Goal: Complete application form: Complete application form

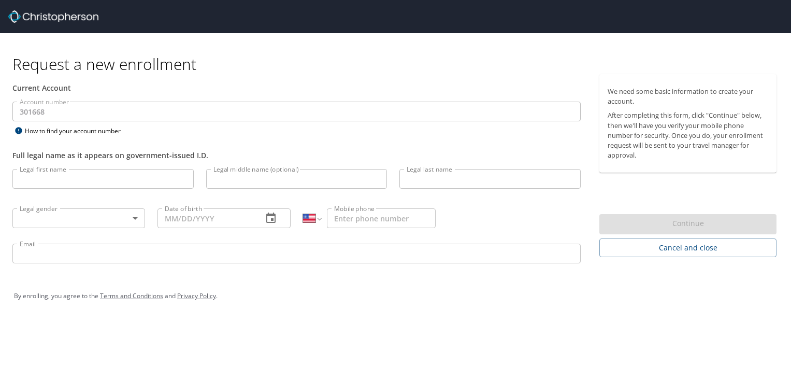
select select "US"
click at [138, 170] on input "Legal first name" at bounding box center [102, 179] width 181 height 20
type input "[PERSON_NAME]"
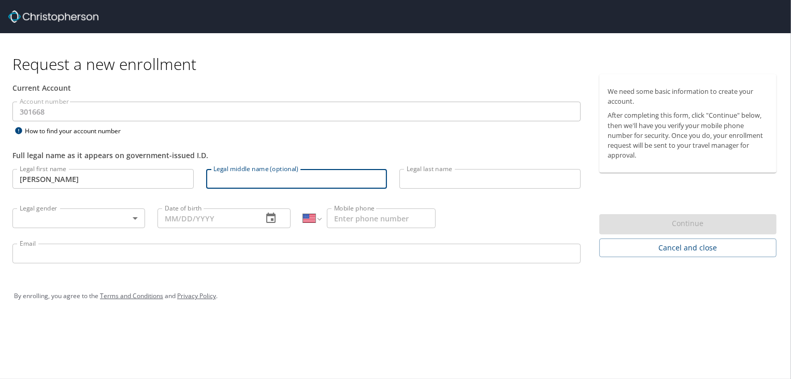
click at [243, 181] on input "Legal middle name (optional)" at bounding box center [296, 179] width 181 height 20
type input "[PERSON_NAME]"
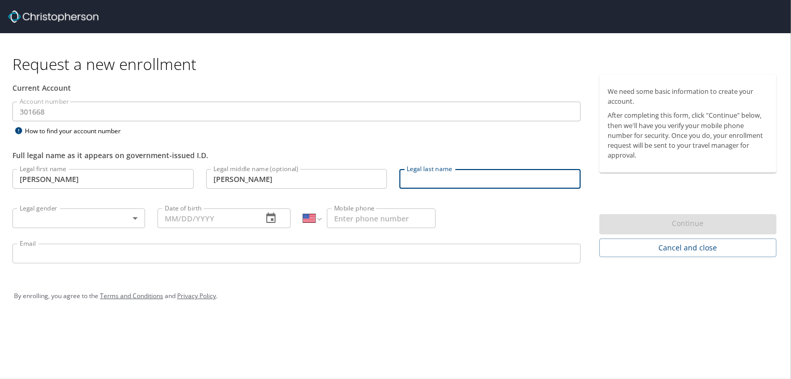
click at [418, 182] on input "Legal last name" at bounding box center [489, 179] width 181 height 20
type input "[PERSON_NAME]"
click at [117, 220] on body "Request a new enrollment Current Account Account number 301668 Account number H…" at bounding box center [395, 189] width 791 height 379
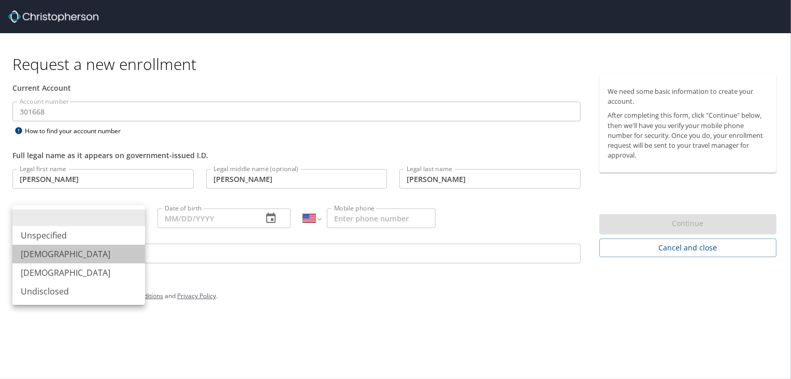
click at [88, 256] on li "[DEMOGRAPHIC_DATA]" at bounding box center [78, 253] width 133 height 19
type input "[DEMOGRAPHIC_DATA]"
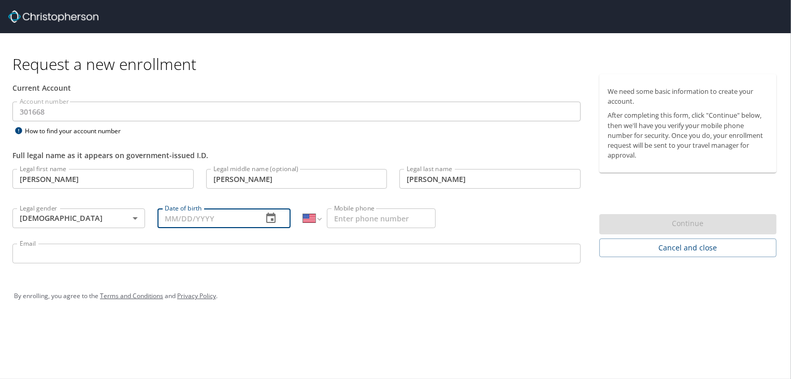
click at [178, 222] on input "Date of birth" at bounding box center [205, 218] width 96 height 20
type input "07/09/1990"
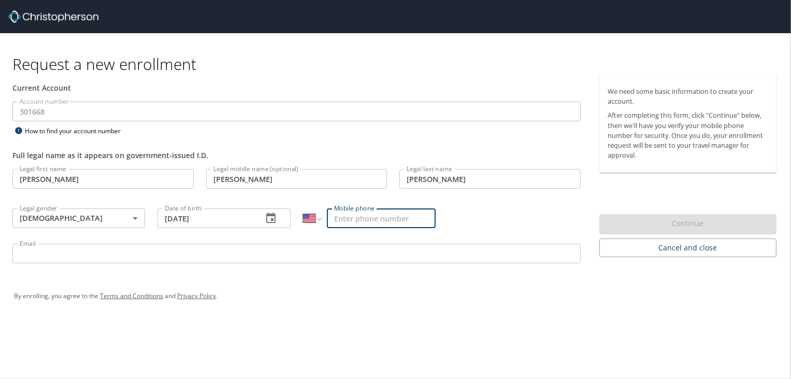
click at [368, 213] on input "Mobile phone" at bounding box center [381, 218] width 109 height 20
type input "[PHONE_NUMBER]"
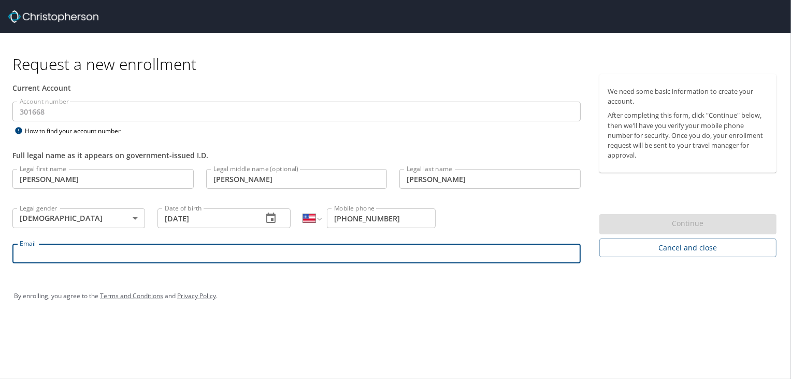
click at [259, 248] on input "Email" at bounding box center [296, 253] width 568 height 20
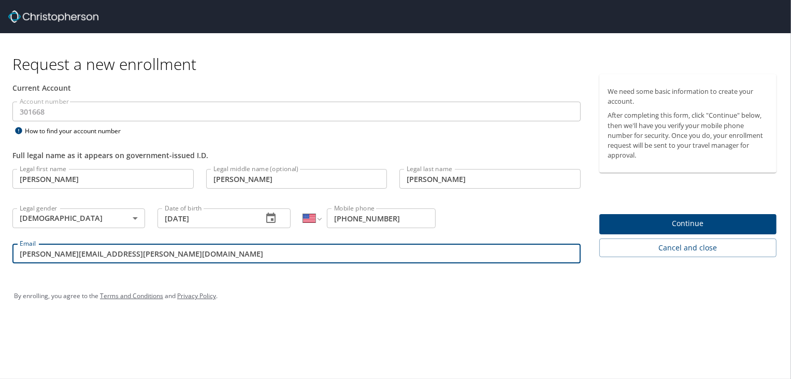
type input "Ruben.Acosta@oneforefront.com"
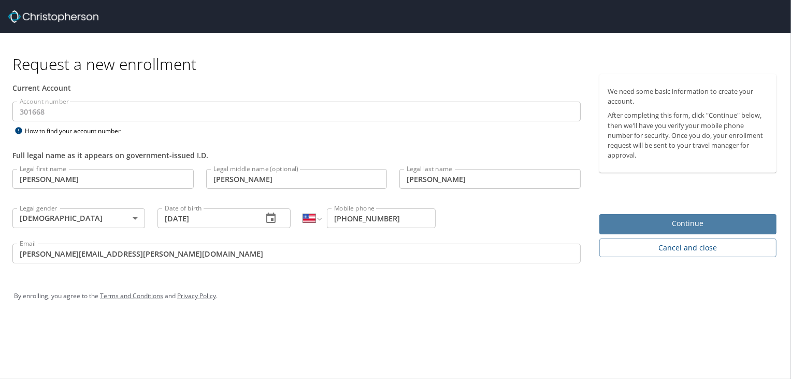
click at [631, 222] on span "Continue" at bounding box center [687, 223] width 161 height 13
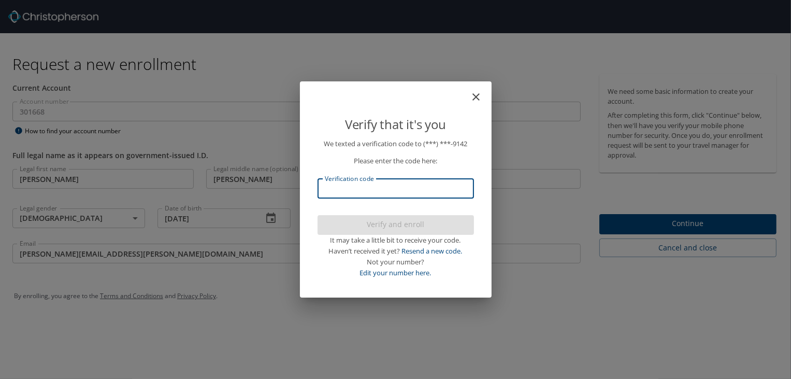
click at [413, 197] on input "Verification code" at bounding box center [395, 189] width 156 height 20
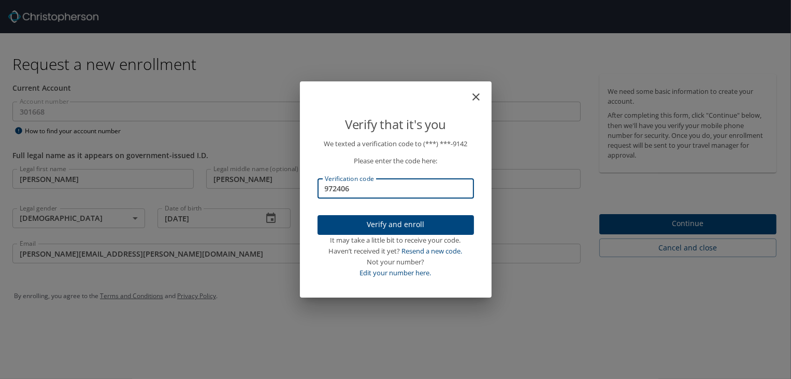
type input "972406"
click at [418, 226] on span "Verify and enroll" at bounding box center [396, 224] width 140 height 13
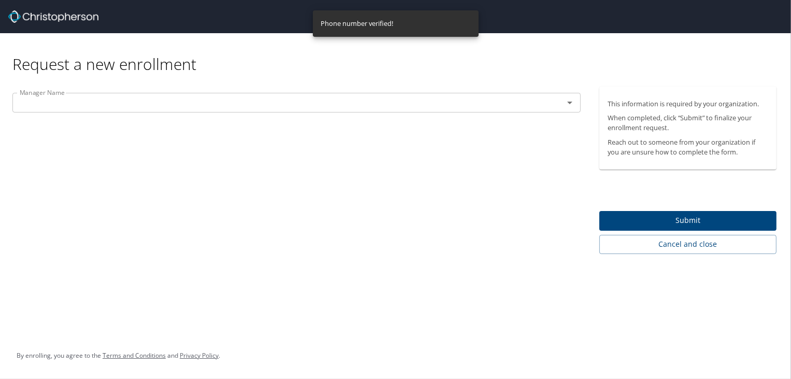
click at [387, 110] on div "Manager Name" at bounding box center [296, 103] width 568 height 20
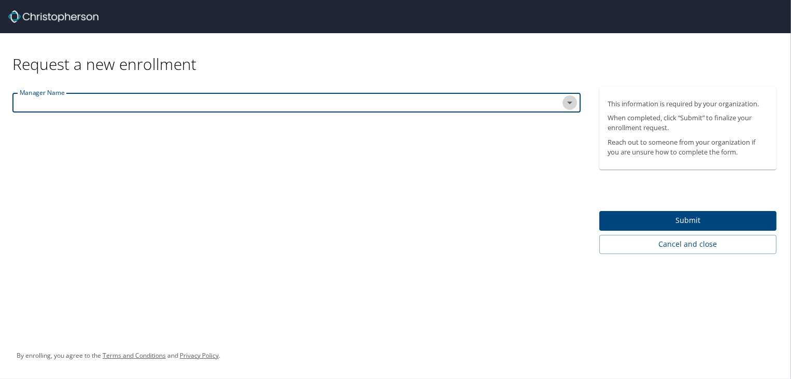
click at [570, 102] on icon "Open" at bounding box center [569, 102] width 5 height 3
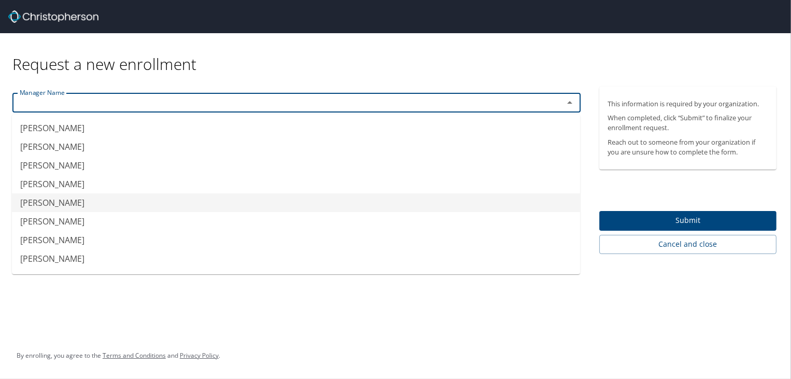
click at [114, 200] on li "Kareem Michael" at bounding box center [296, 202] width 568 height 19
type input "Kareem Michael"
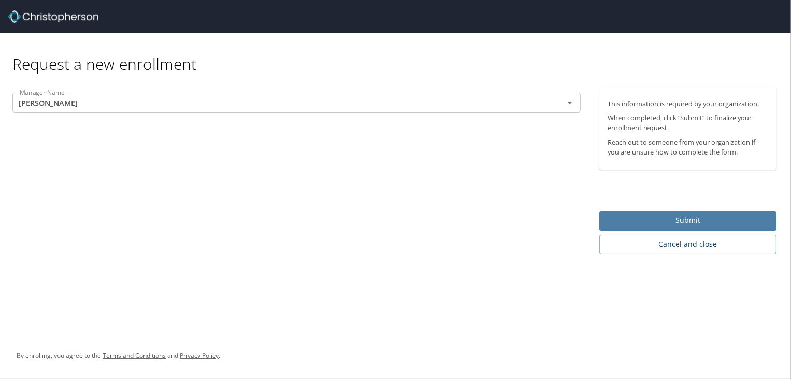
click at [650, 220] on span "Submit" at bounding box center [687, 220] width 161 height 13
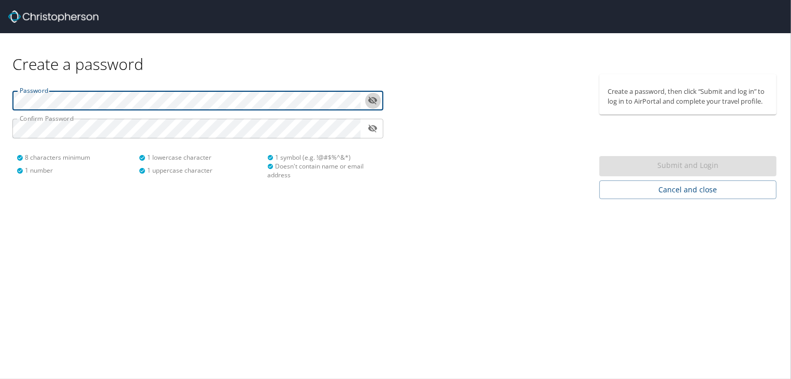
click at [371, 94] on button "toggle password visibility" at bounding box center [373, 100] width 16 height 16
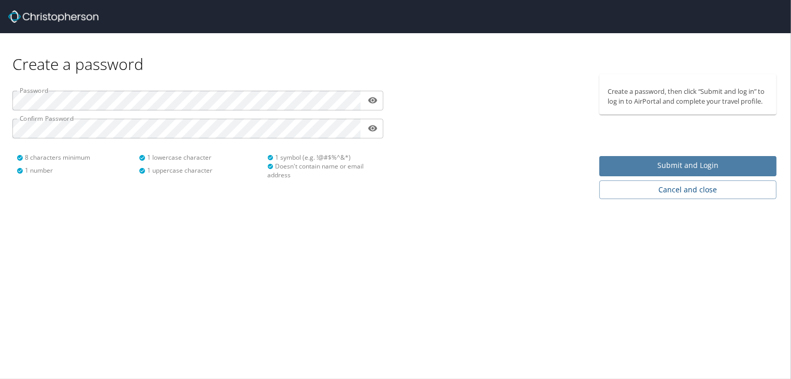
click at [614, 163] on span "Submit and Login" at bounding box center [687, 165] width 161 height 13
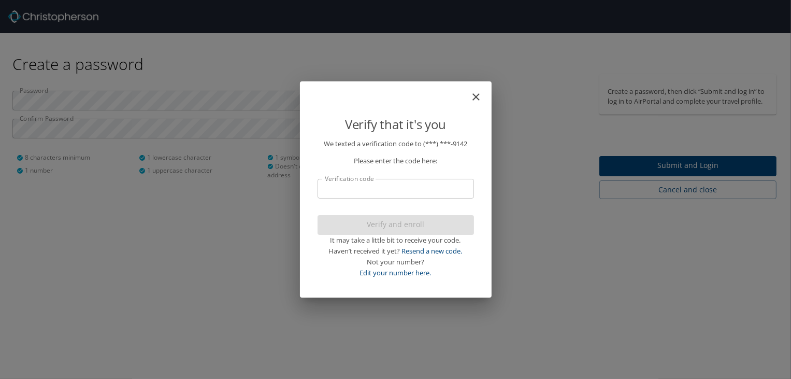
click at [457, 191] on input "Verification code" at bounding box center [395, 189] width 156 height 20
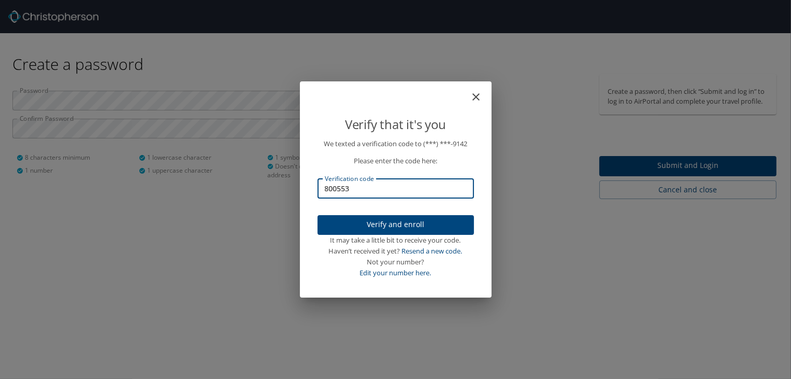
type input "800553"
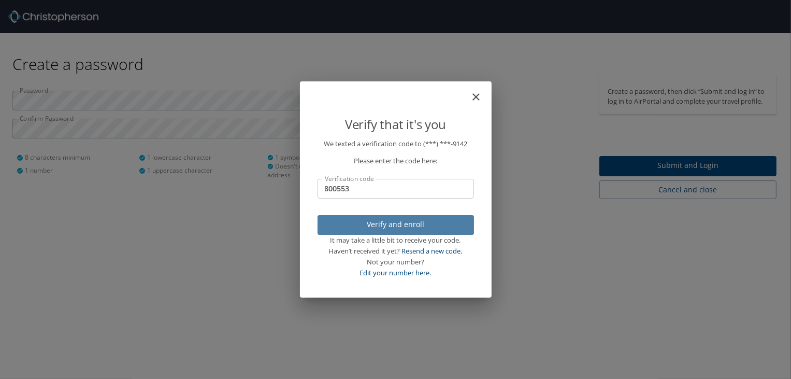
click at [412, 223] on span "Verify and enroll" at bounding box center [396, 224] width 140 height 13
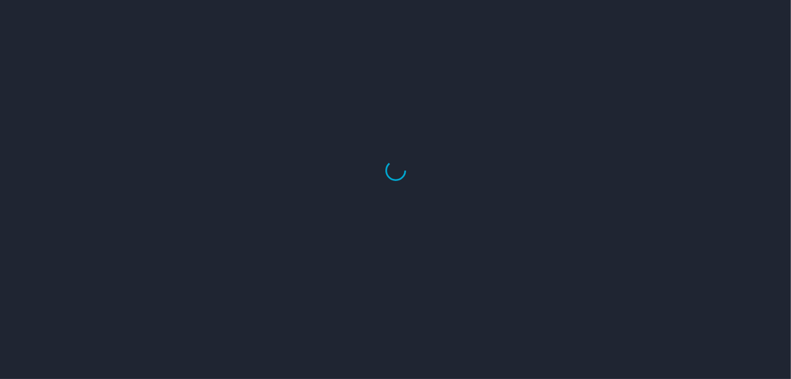
select select "US"
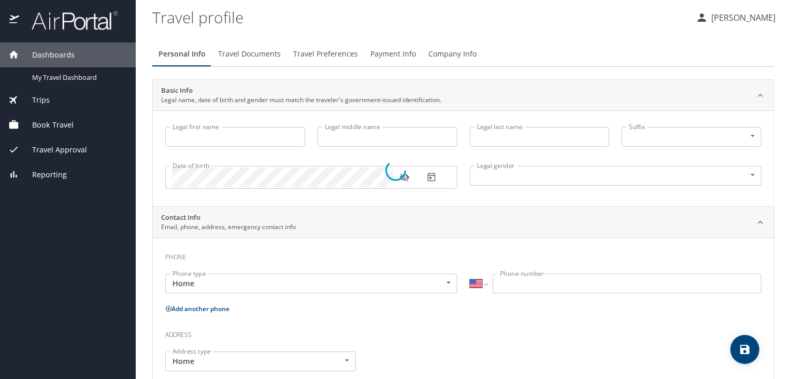
select select "US"
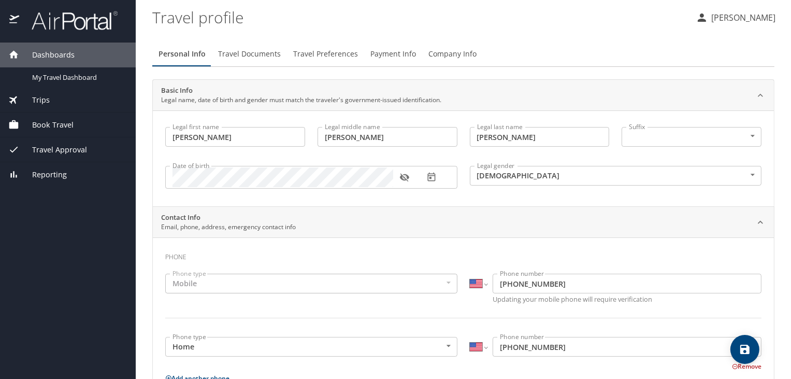
type input "[PERSON_NAME]"
type input "[DEMOGRAPHIC_DATA]"
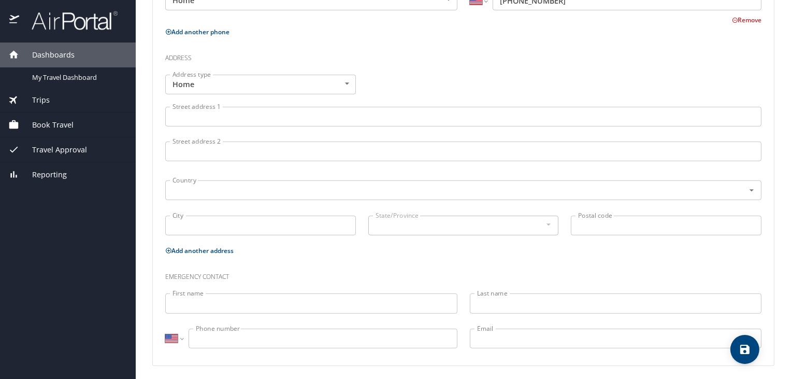
scroll to position [348, 0]
click at [298, 110] on input "Street address 1" at bounding box center [463, 115] width 596 height 20
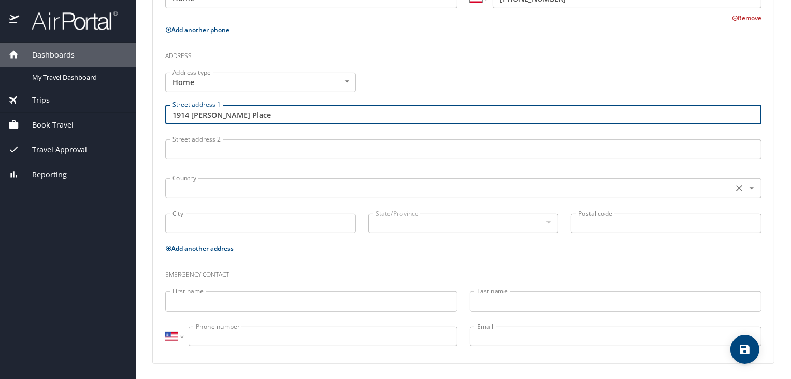
type input "1914 [PERSON_NAME] Place"
click at [268, 188] on input "text" at bounding box center [447, 187] width 559 height 13
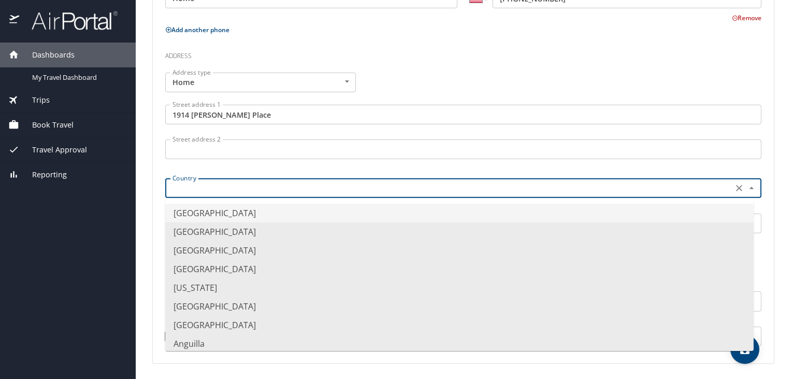
click at [280, 212] on li "[GEOGRAPHIC_DATA]" at bounding box center [459, 213] width 588 height 19
type input "[GEOGRAPHIC_DATA]"
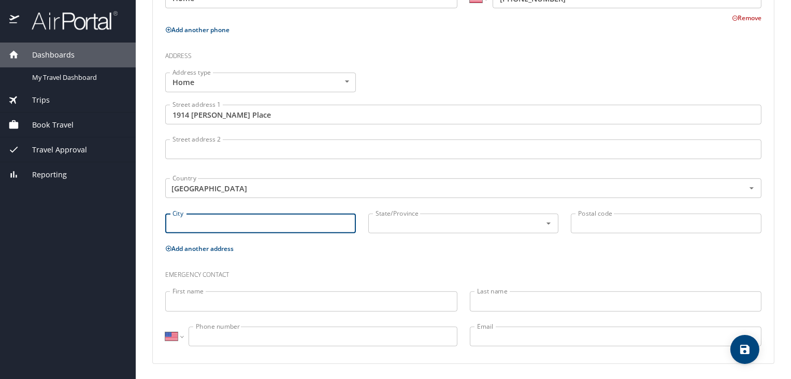
click at [269, 231] on input "City" at bounding box center [260, 223] width 191 height 20
click at [413, 230] on div "State/Province" at bounding box center [463, 223] width 191 height 20
type input "[GEOGRAPHIC_DATA]"
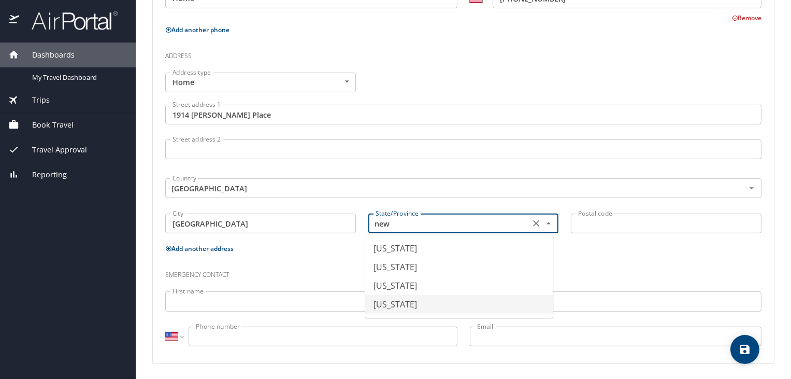
click at [406, 303] on li "[US_STATE]" at bounding box center [459, 304] width 188 height 19
type input "[US_STATE]"
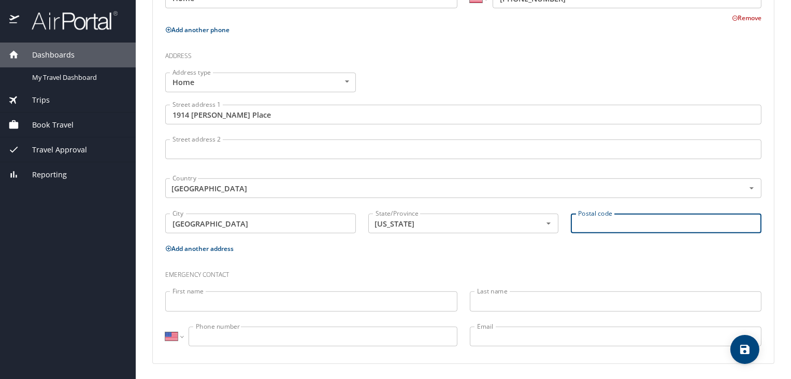
click at [616, 221] on input "Postal code" at bounding box center [666, 223] width 191 height 20
type input "10453"
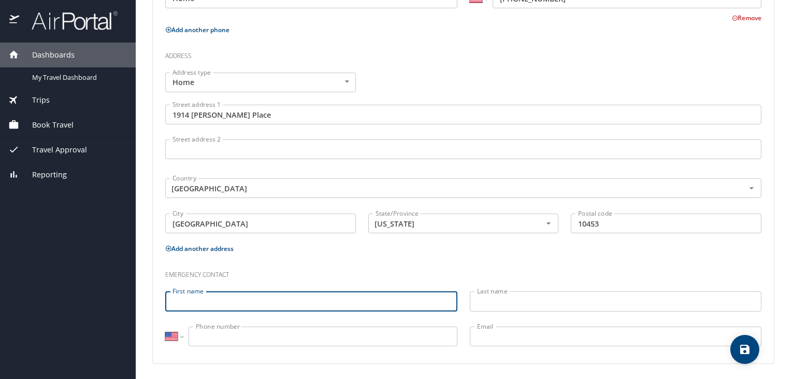
click at [409, 298] on input "First name" at bounding box center [311, 301] width 292 height 20
type input "[PERSON_NAME]"
click at [543, 300] on input "Last name" at bounding box center [616, 301] width 292 height 20
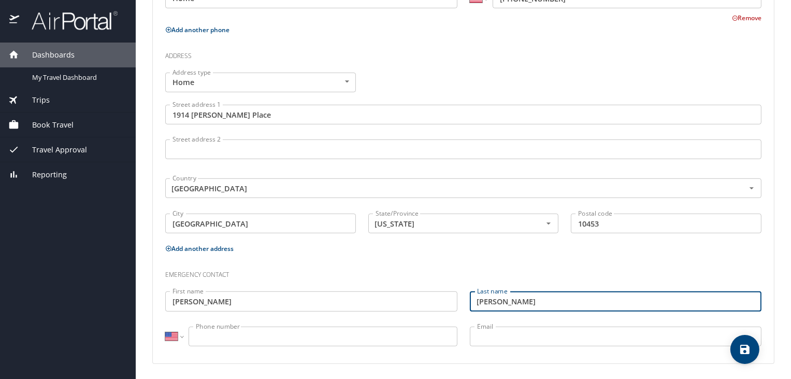
type input "[PERSON_NAME]"
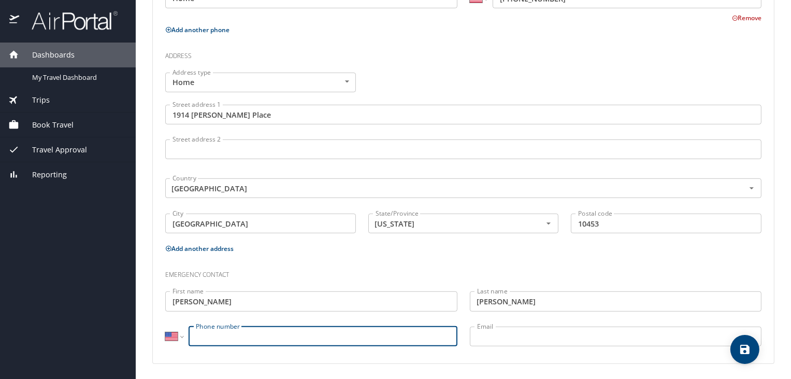
click at [346, 340] on input "Phone number" at bounding box center [322, 336] width 269 height 20
type input "[PHONE_NUMBER]"
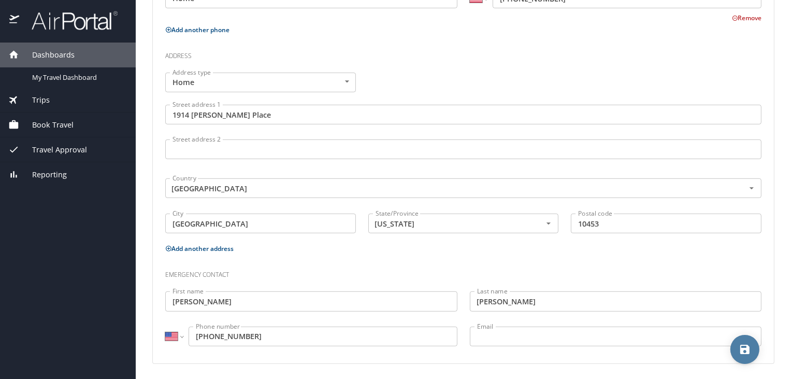
click at [747, 351] on icon "save" at bounding box center [744, 348] width 9 height 9
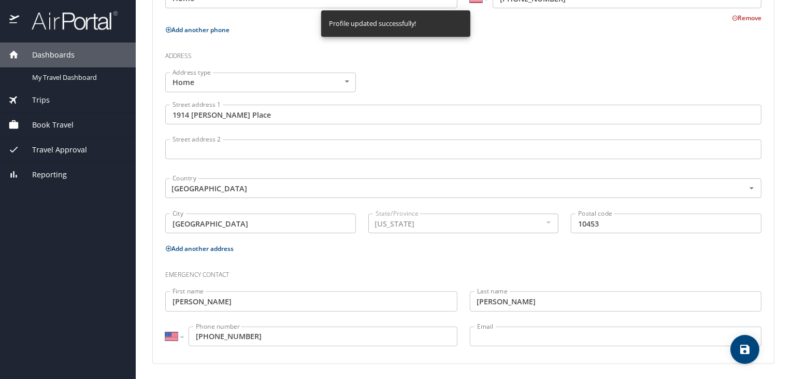
select select "US"
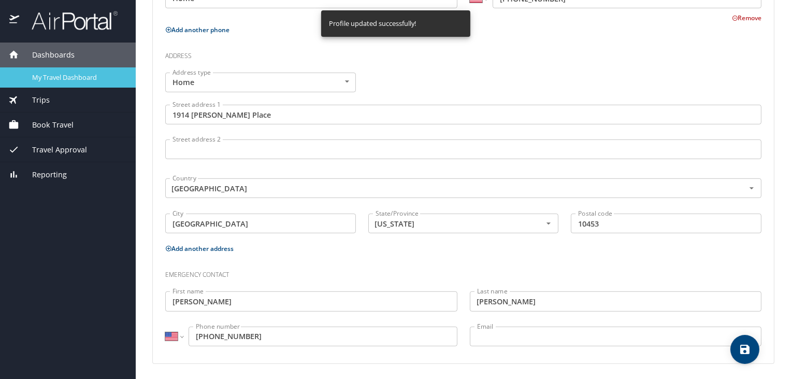
click at [64, 71] on div "My Travel Dashboard" at bounding box center [67, 77] width 119 height 12
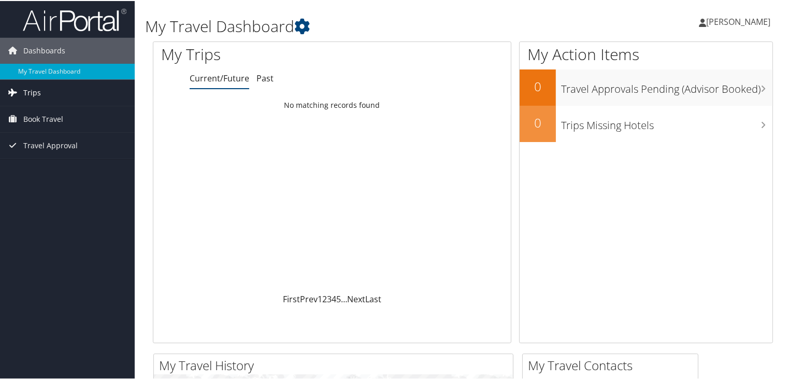
click at [36, 96] on span "Trips" at bounding box center [32, 92] width 18 height 26
click at [62, 191] on span "Travel Approval" at bounding box center [50, 191] width 54 height 26
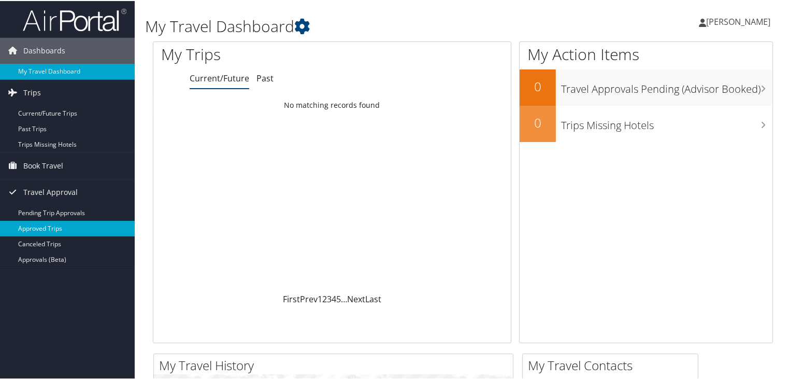
click at [68, 228] on link "Approved Trips" at bounding box center [67, 228] width 135 height 16
